Goal: Task Accomplishment & Management: Manage account settings

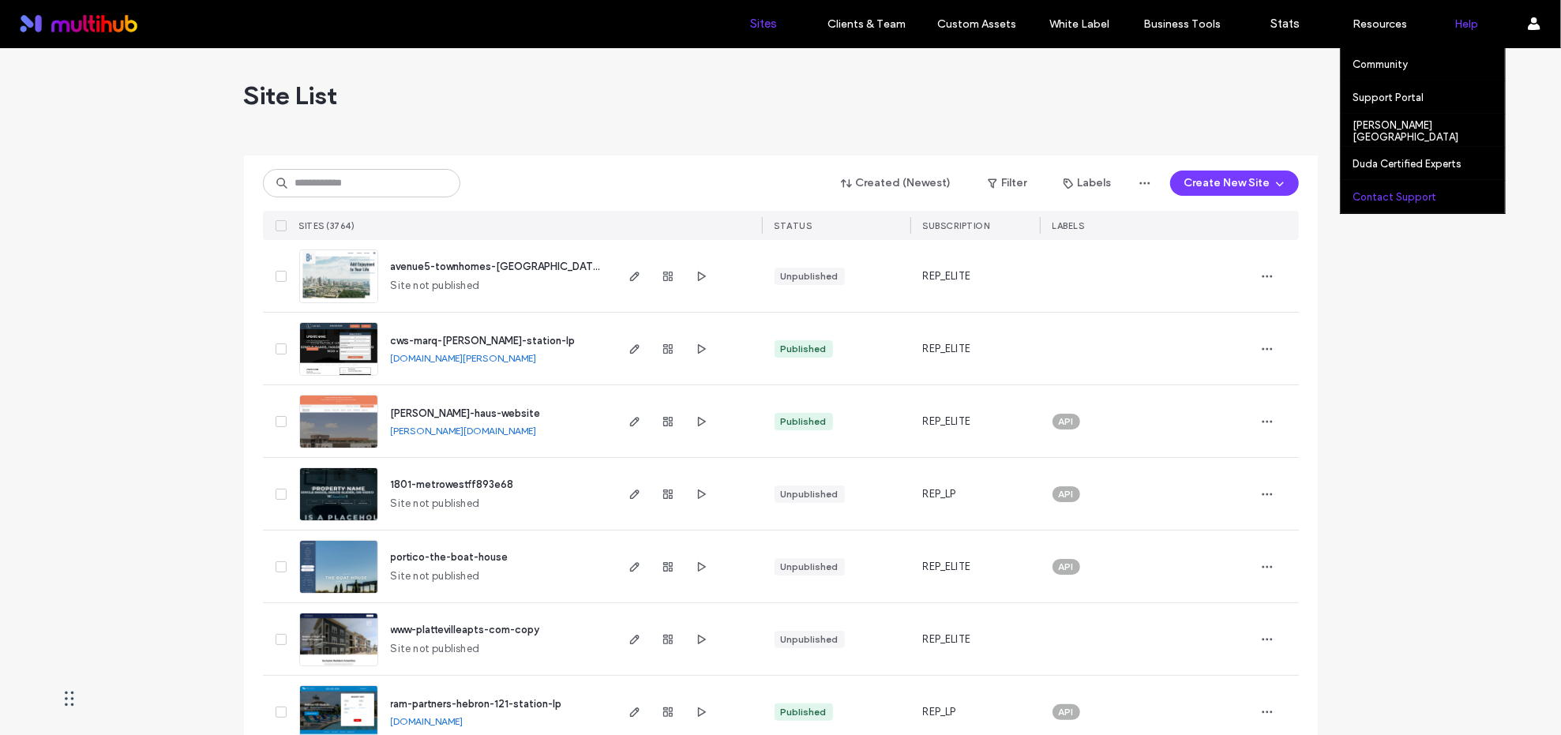
click at [1400, 197] on label "Contact Support" at bounding box center [1394, 197] width 84 height 12
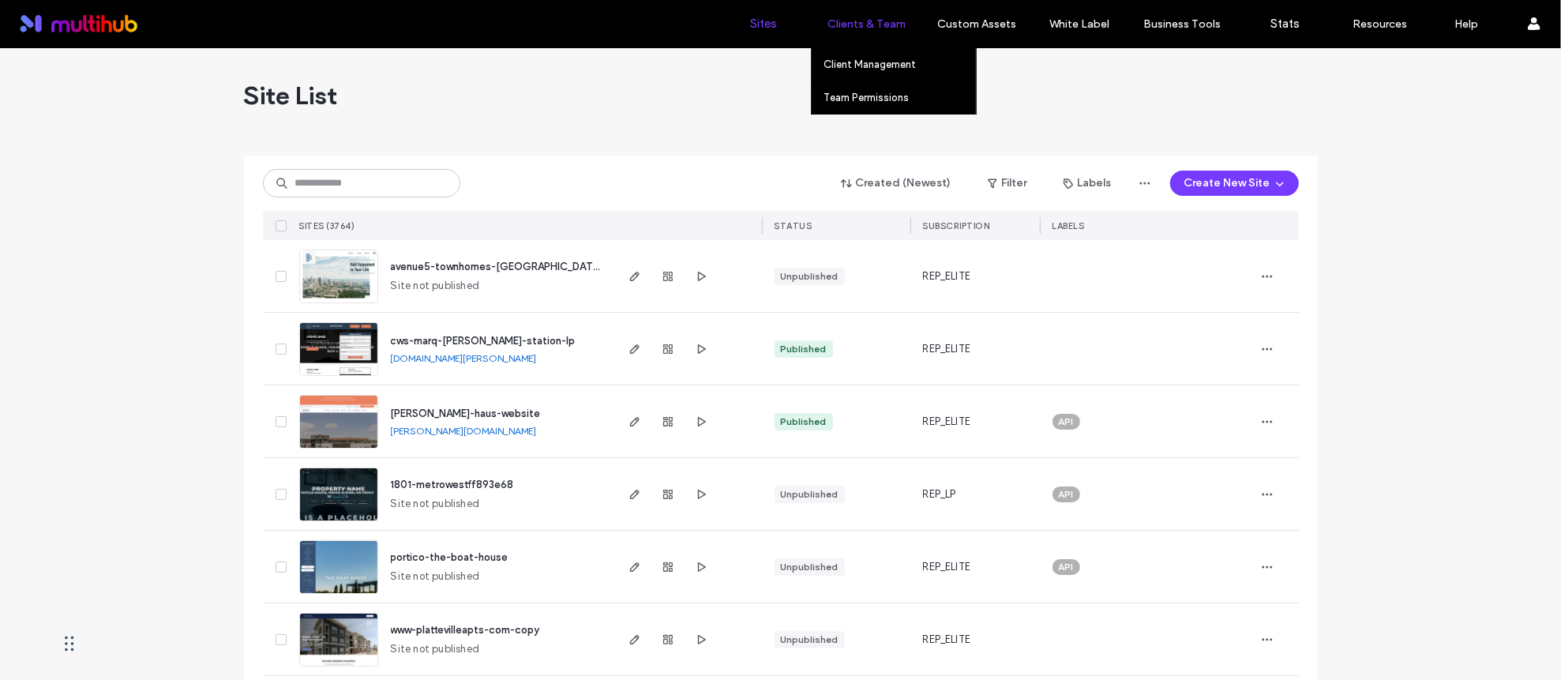
click at [875, 24] on label "Clients & Team" at bounding box center [866, 23] width 78 height 13
click at [879, 71] on link "Client Management" at bounding box center [899, 64] width 152 height 32
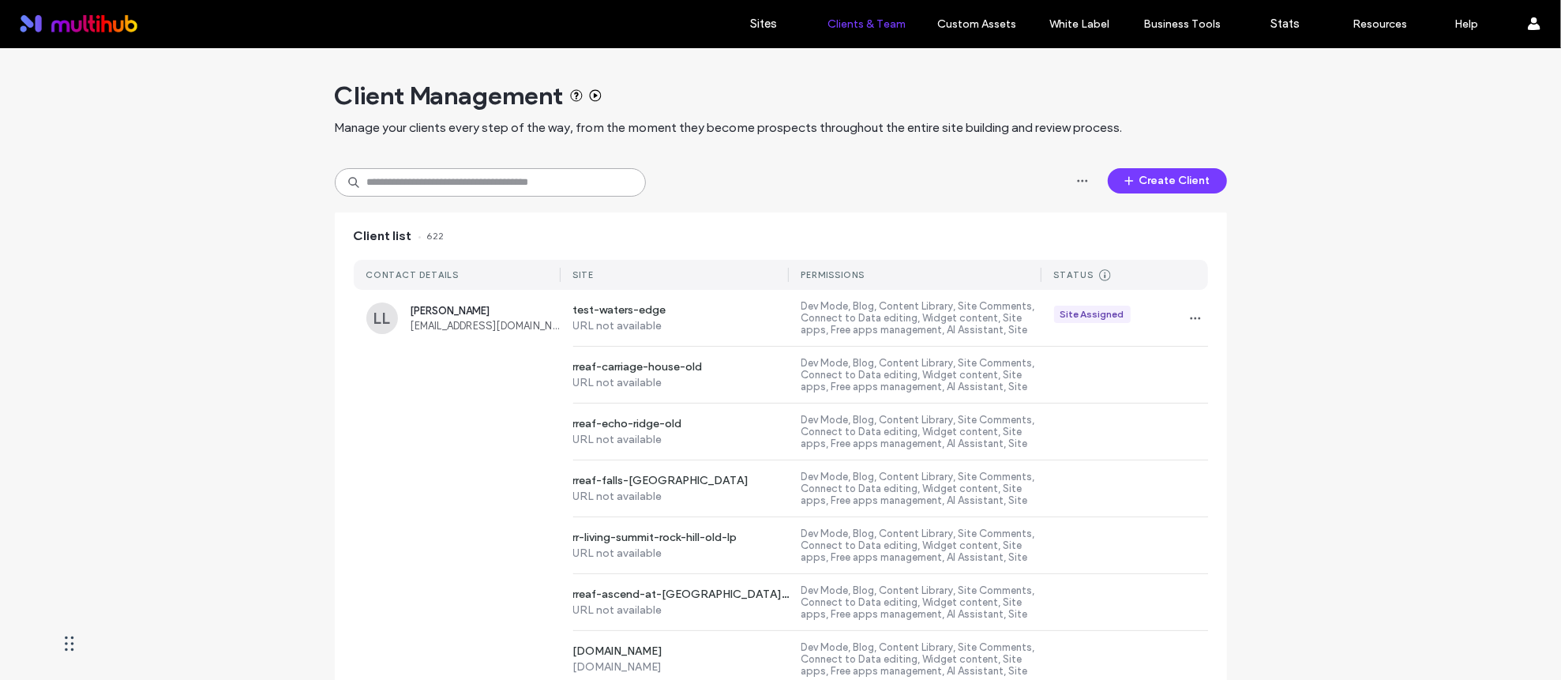
click at [508, 182] on input at bounding box center [490, 182] width 311 height 28
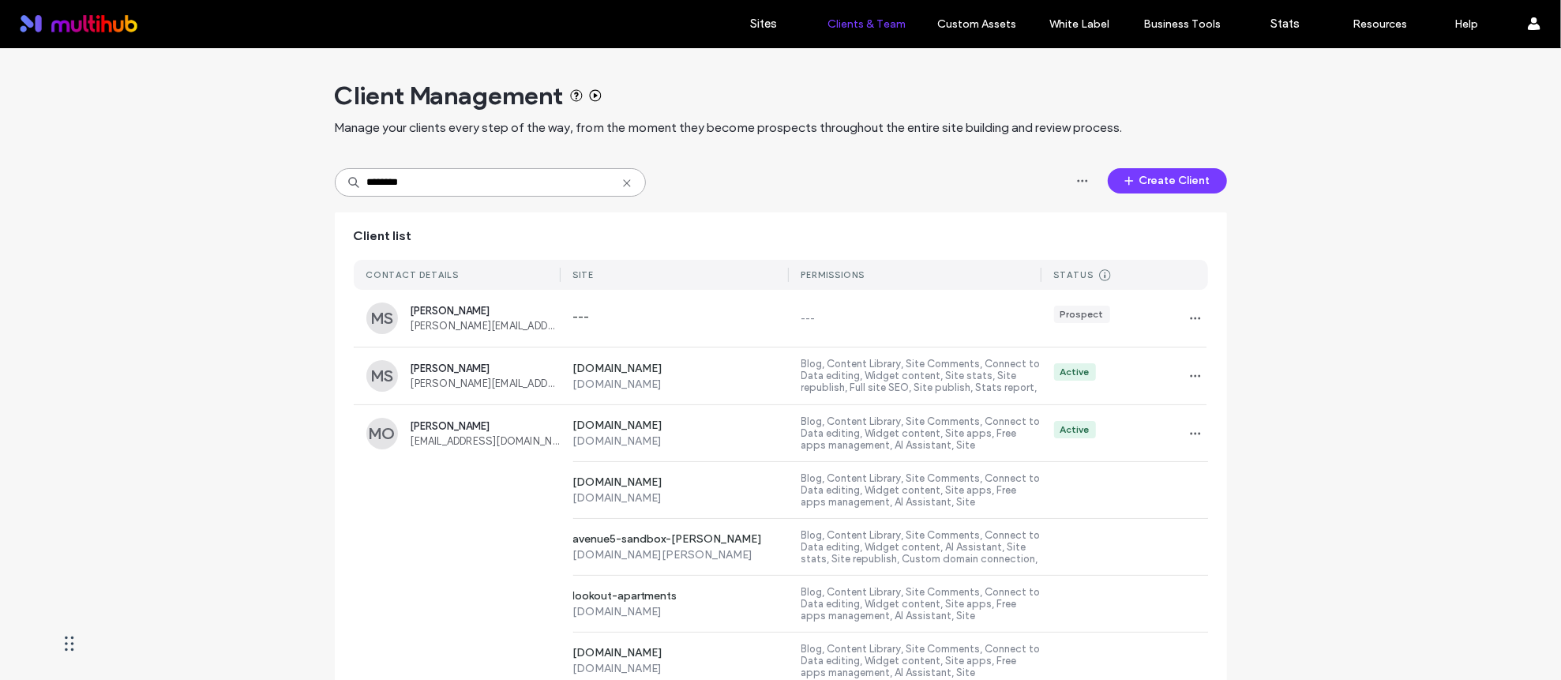
type input "*******"
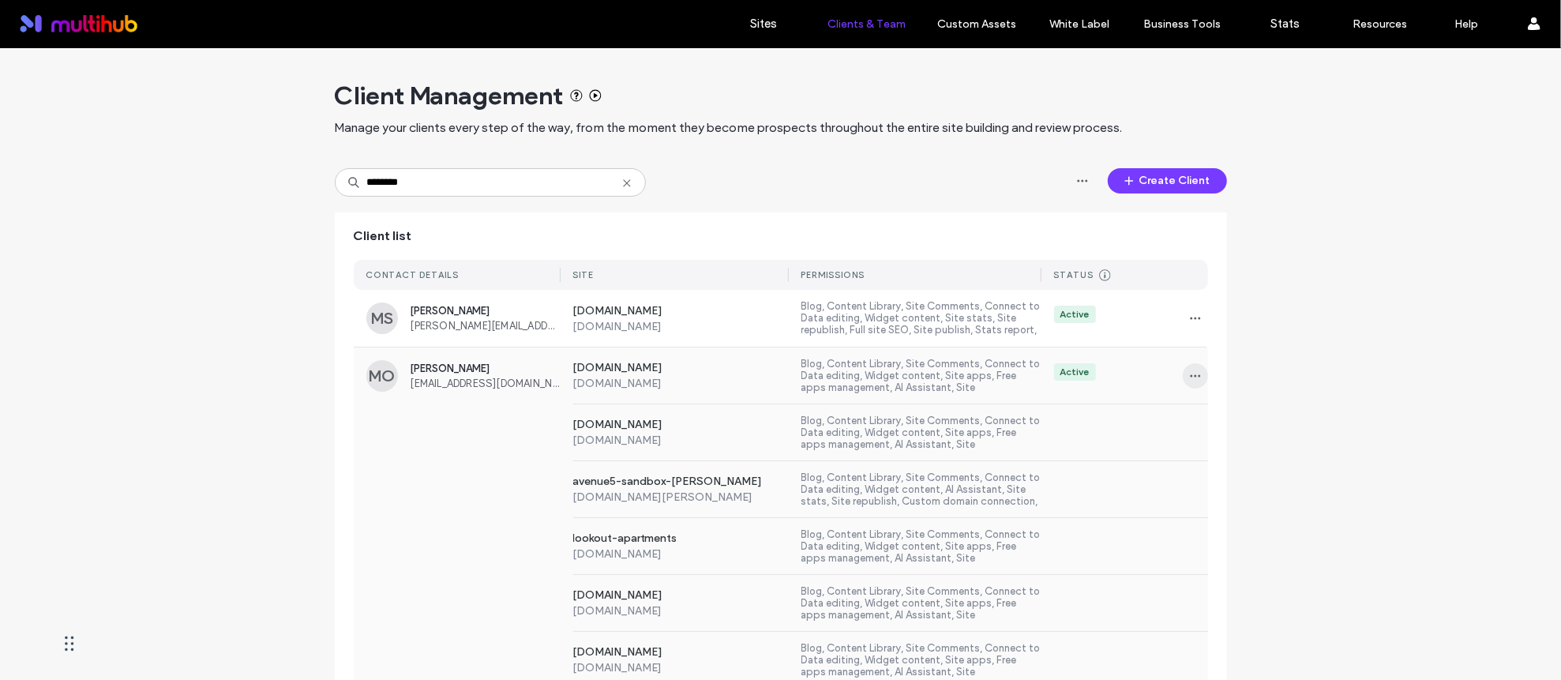
click at [1190, 373] on icon "button" at bounding box center [1195, 375] width 13 height 13
click at [1220, 424] on div "Sites & Permissions" at bounding box center [1248, 416] width 141 height 30
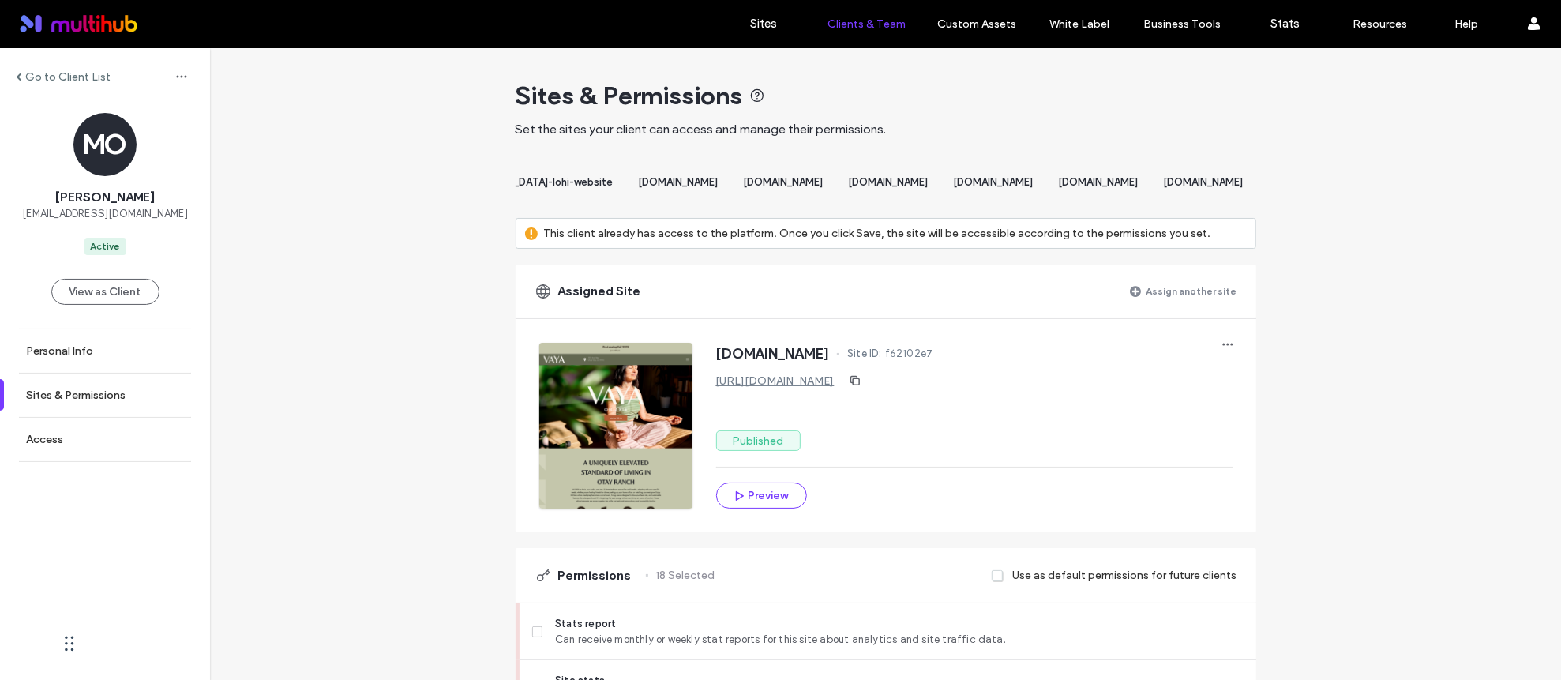
scroll to position [0, 10516]
click at [268, 184] on span "avenue5-treehouse" at bounding box center [220, 182] width 95 height 12
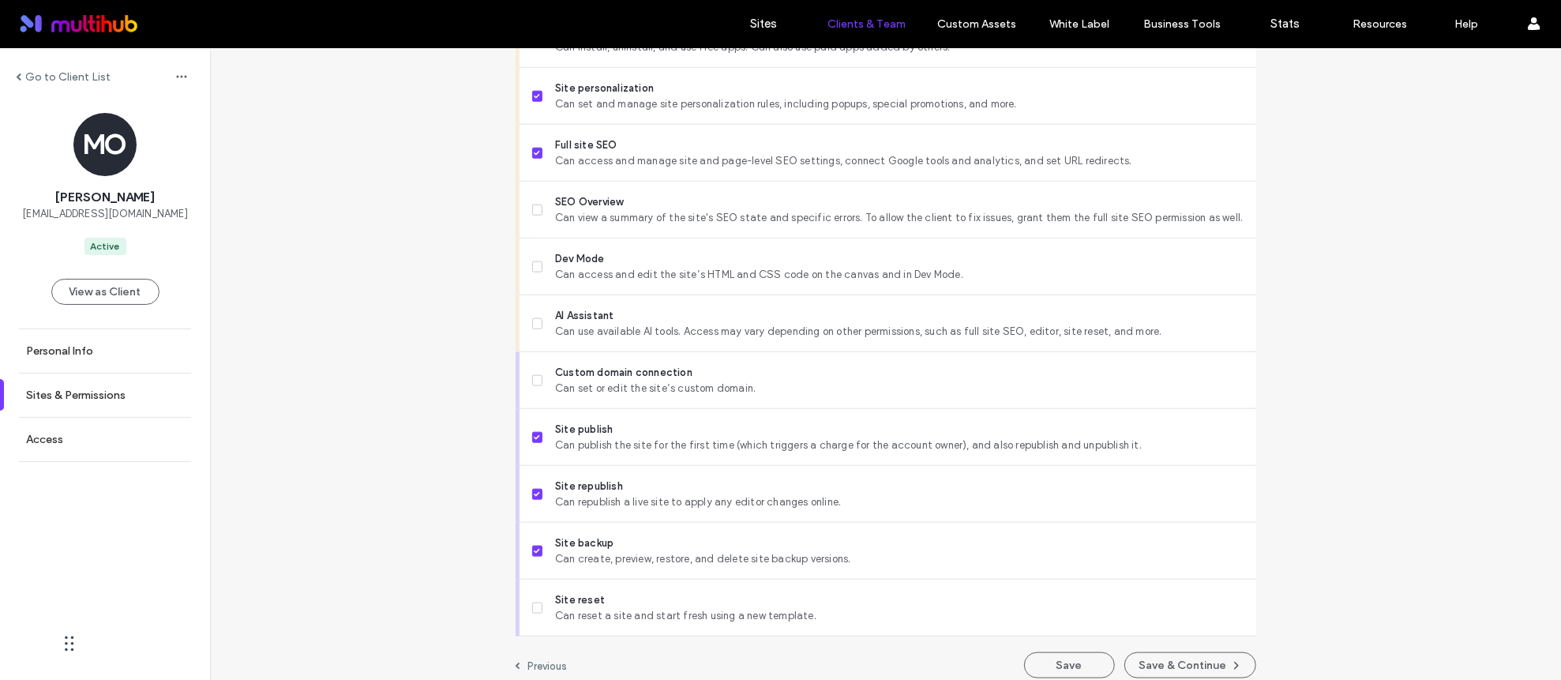
scroll to position [1300, 0]
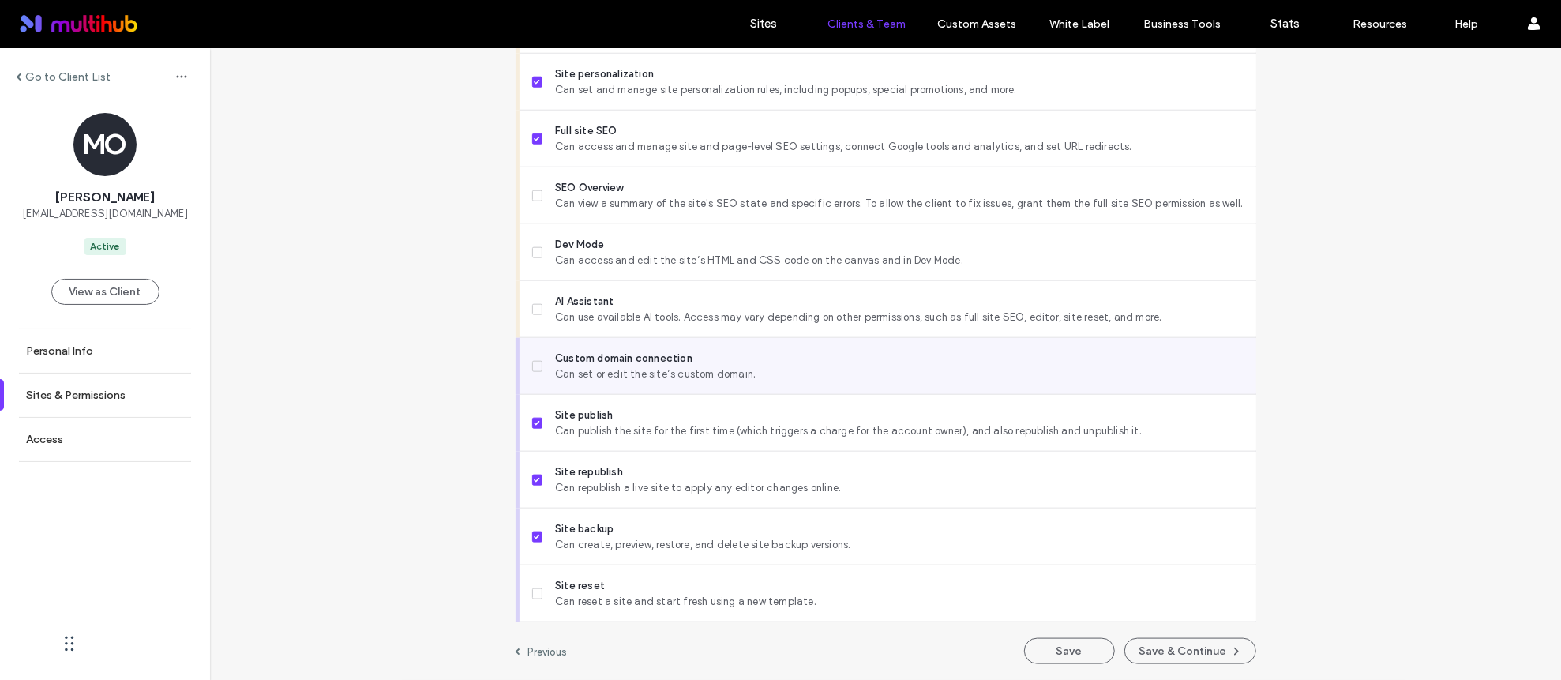
click at [920, 362] on span "Custom domain connection" at bounding box center [899, 358] width 688 height 16
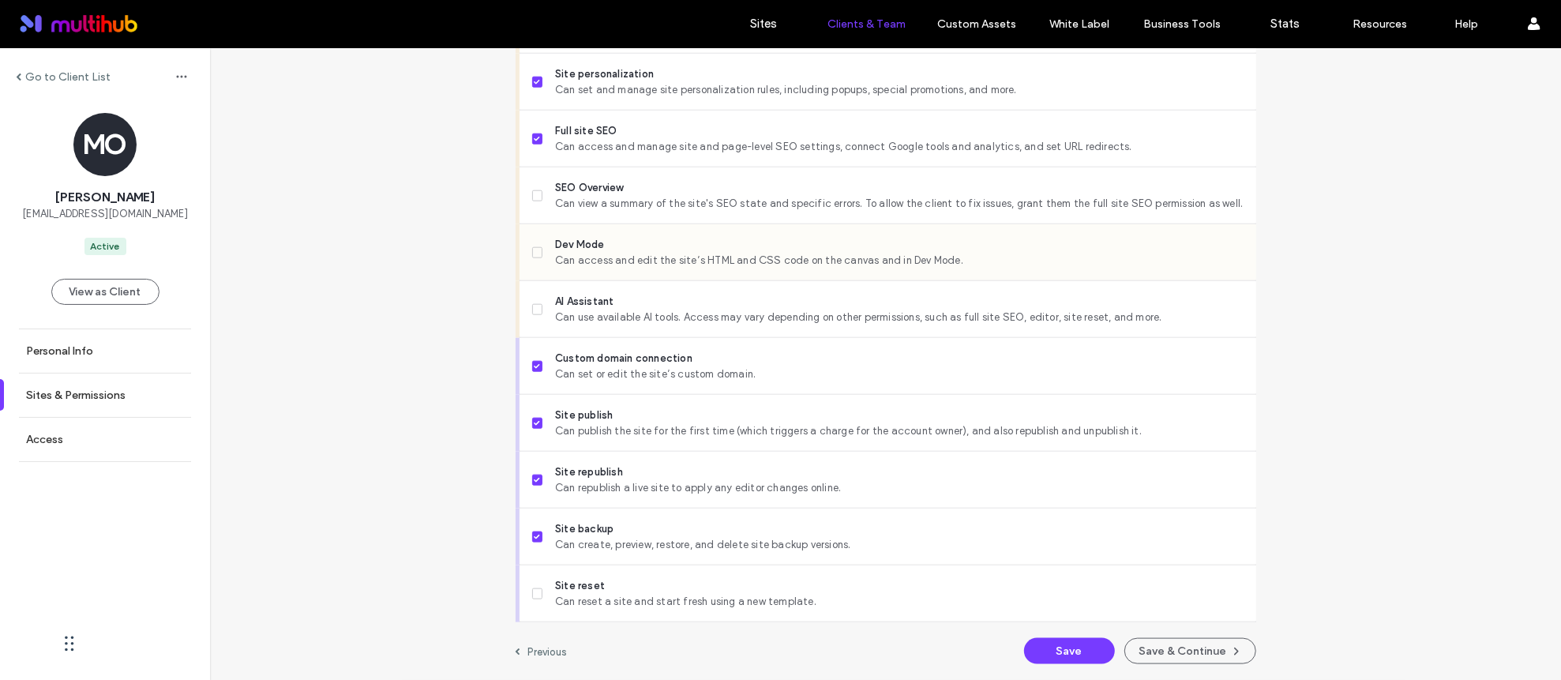
click at [976, 253] on span "Can access and edit the site’s HTML and CSS code on the canvas and in Dev Mode." at bounding box center [899, 261] width 688 height 16
click at [1074, 647] on button "Save" at bounding box center [1069, 651] width 91 height 26
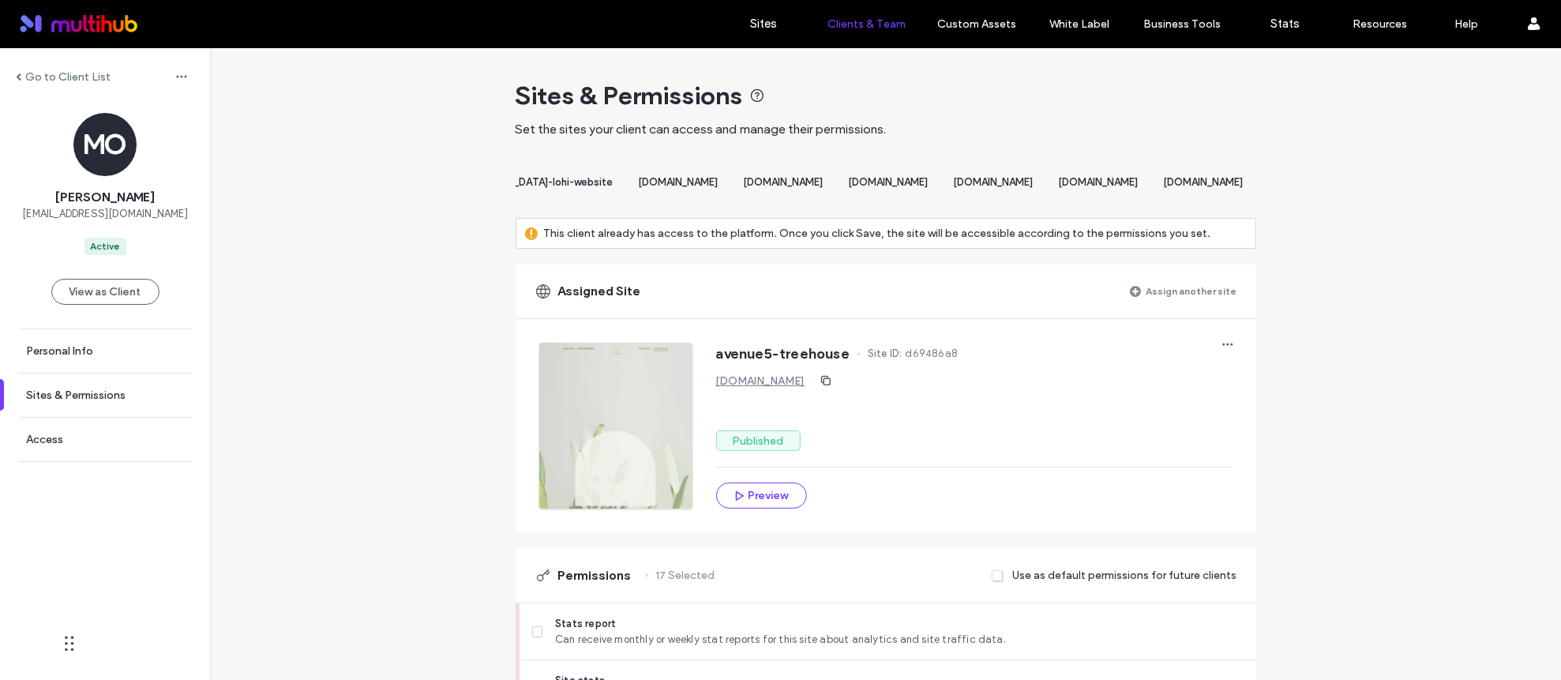
scroll to position [0, 10743]
click at [373, 187] on span "[DOMAIN_NAME]" at bounding box center [333, 182] width 80 height 12
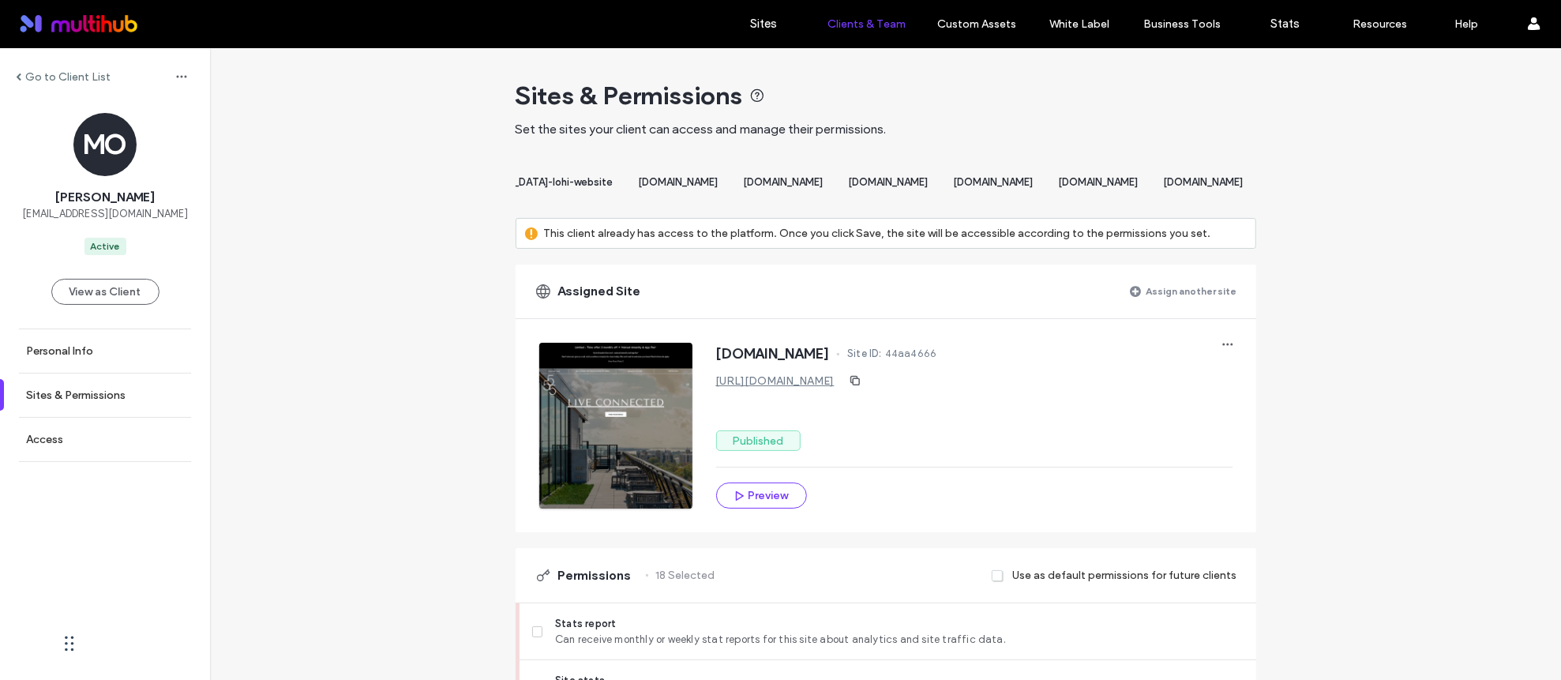
scroll to position [0, 10905]
click at [613, 179] on span "avenue5-[GEOGRAPHIC_DATA]-lohi-website" at bounding box center [506, 182] width 216 height 12
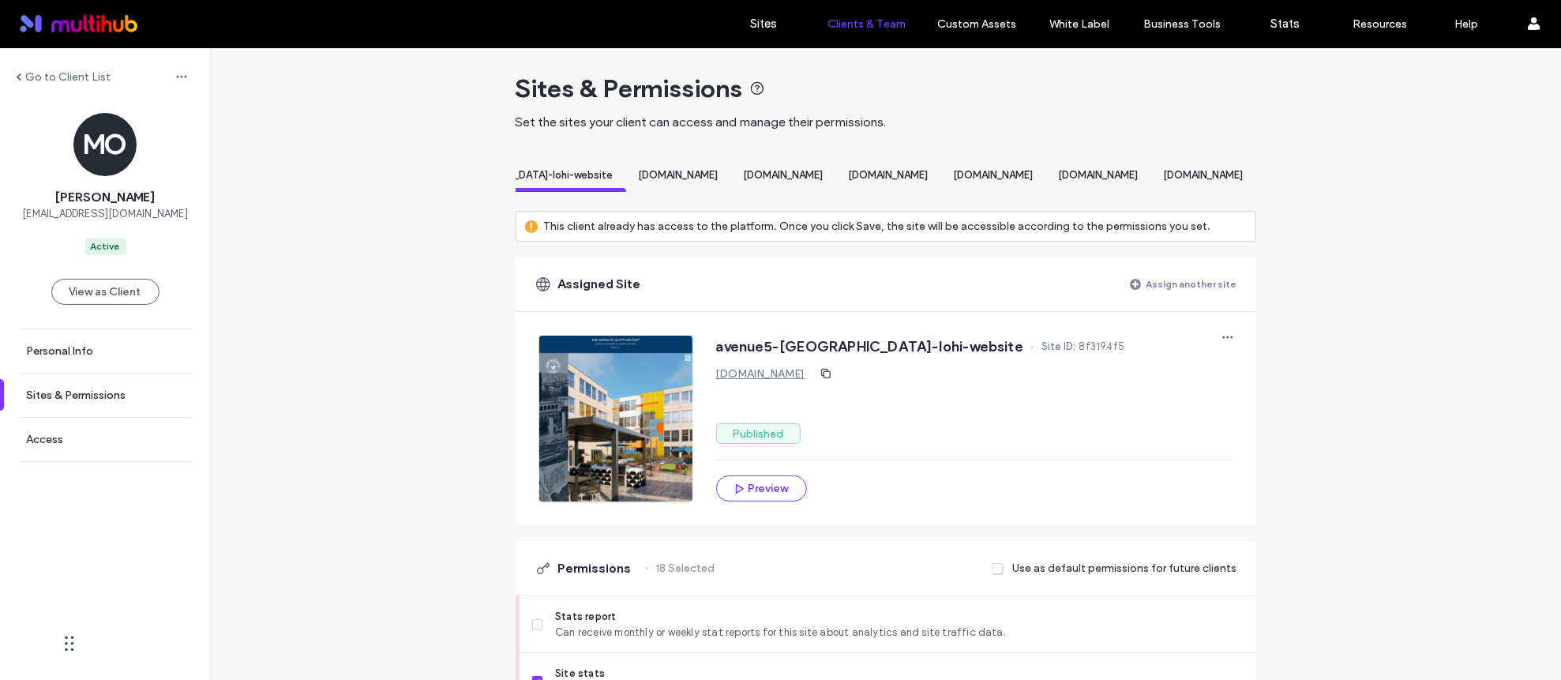
scroll to position [0, 0]
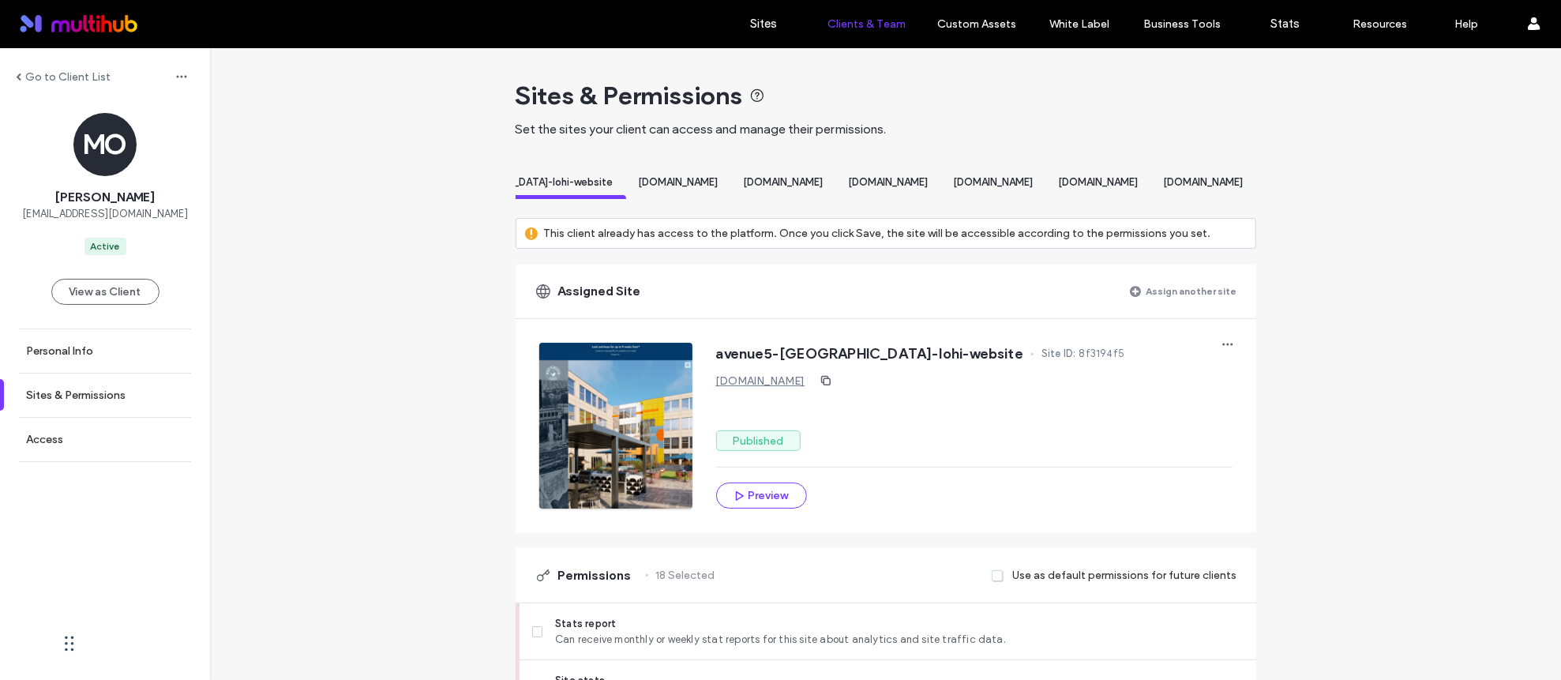
click at [731, 175] on div "[DOMAIN_NAME]" at bounding box center [678, 184] width 105 height 29
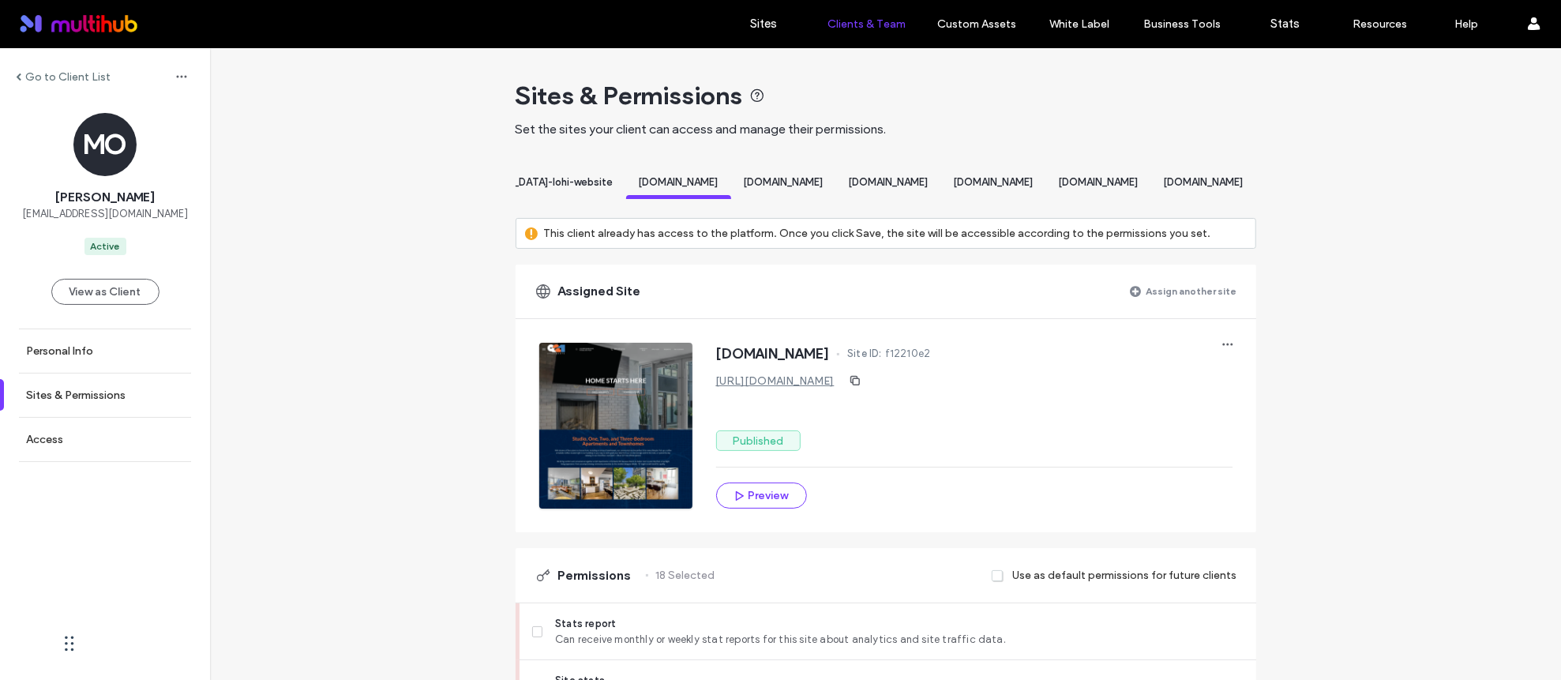
scroll to position [0, 11606]
click at [1078, 189] on div "[DOMAIN_NAME]" at bounding box center [1098, 184] width 105 height 29
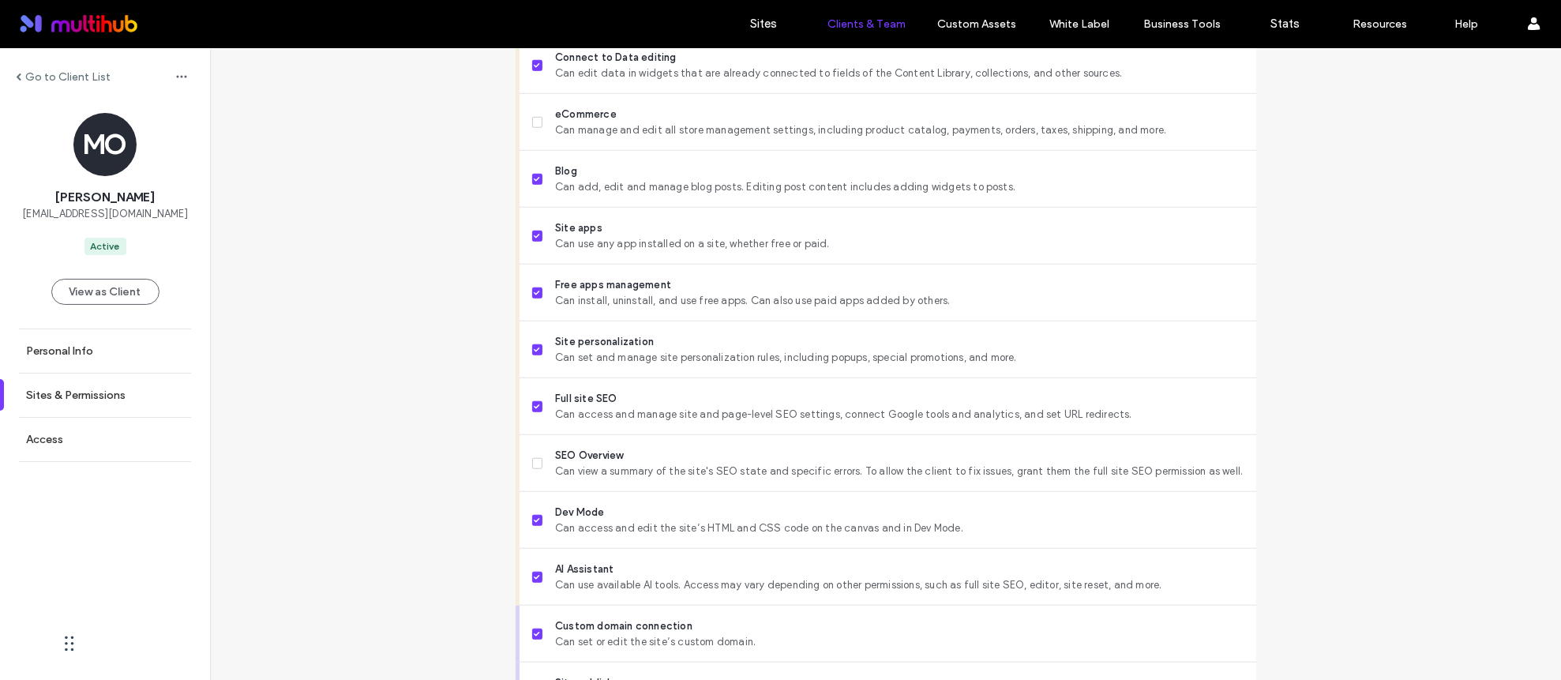
scroll to position [1300, 0]
